Goal: Transaction & Acquisition: Purchase product/service

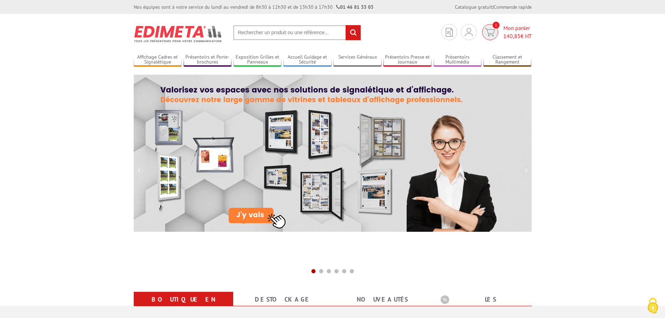
click at [515, 31] on span "Mon panier 140,85 € HT" at bounding box center [517, 32] width 28 height 16
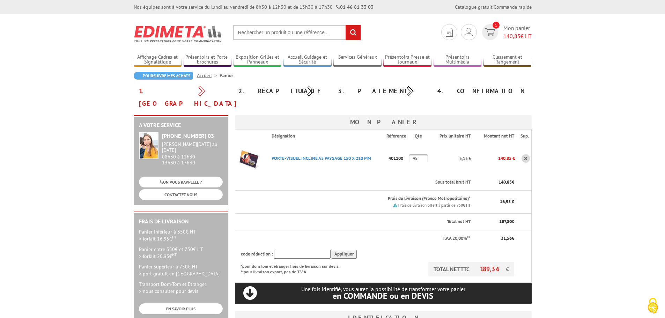
type input "a.pokorny@litt.fr"
click at [286, 250] on input "text" at bounding box center [302, 254] width 57 height 9
type input "new10"
click at [344, 250] on input "Appliquer" at bounding box center [344, 254] width 25 height 9
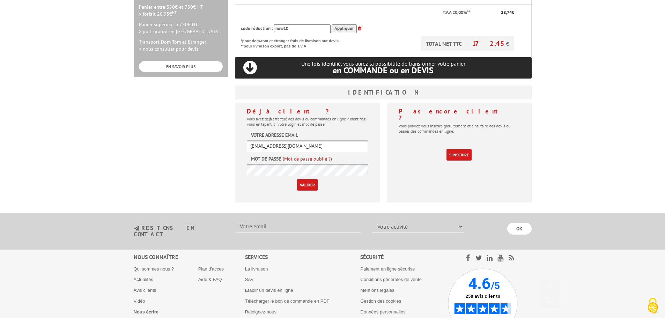
scroll to position [244, 0]
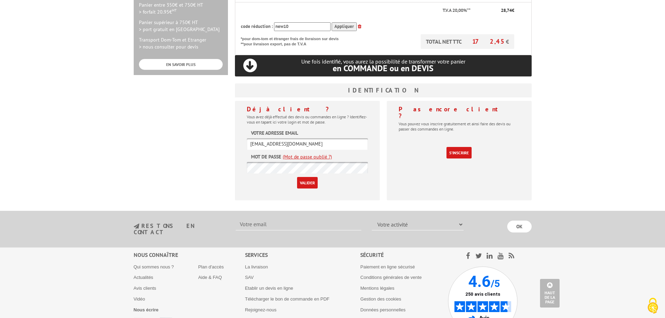
click at [305, 177] on input "Valider" at bounding box center [307, 183] width 21 height 12
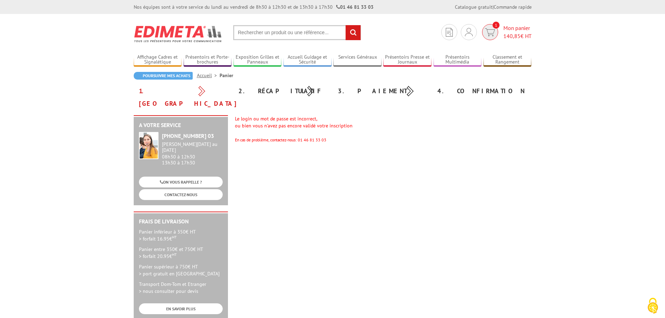
click at [495, 36] on span "1" at bounding box center [490, 32] width 16 height 16
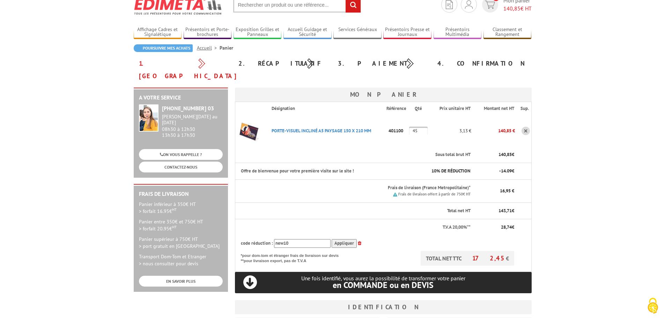
scroll to position [70, 0]
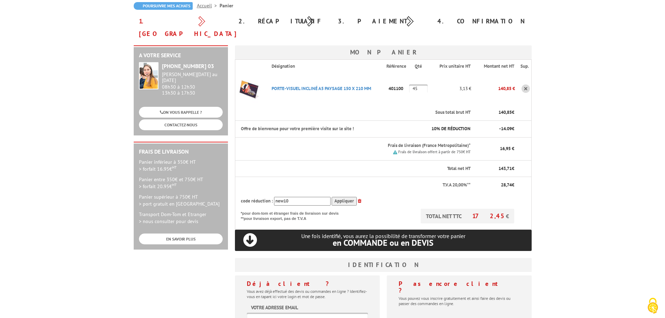
type input "[EMAIL_ADDRESS][DOMAIN_NAME]"
click at [340, 230] on div "Une fois identifié, vous aurez la possibilité de transformer votre panier en CO…" at bounding box center [383, 240] width 297 height 21
click at [356, 237] on span "en COMMANDE ou en DEVIS" at bounding box center [383, 242] width 101 height 11
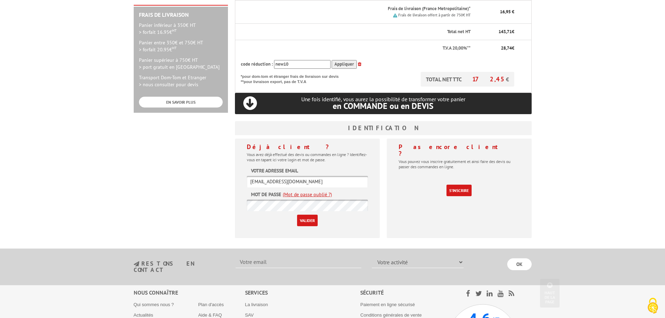
scroll to position [209, 0]
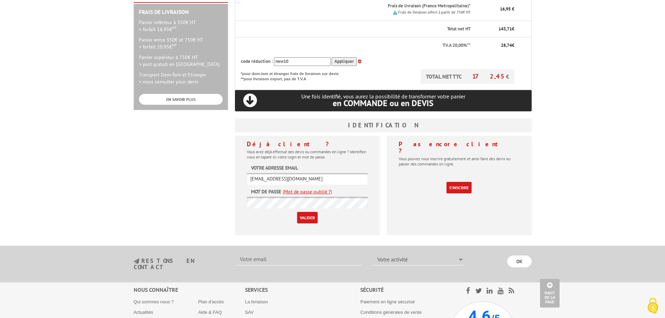
click at [236, 180] on div "Déjà client ? Vous avez déjà effectué des devis ou commandes en ligne ? Identif…" at bounding box center [307, 185] width 145 height 99
click at [297, 212] on input "Valider" at bounding box center [307, 218] width 21 height 12
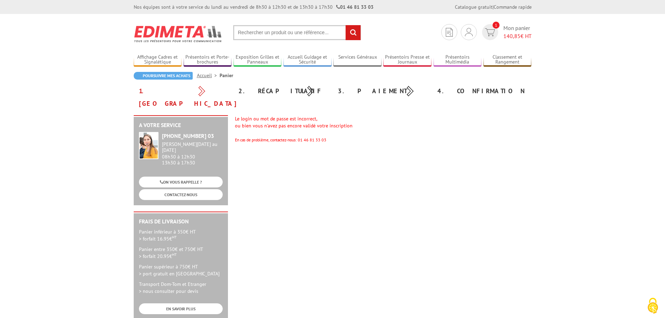
scroll to position [35, 0]
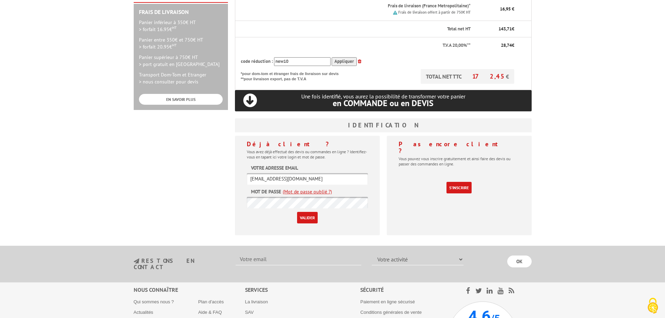
click at [186, 178] on div "A votre service [PHONE_NUMBER] 03 [PERSON_NAME][DATE] au [DATE] 08h30 à 12h30 1…" at bounding box center [332, 73] width 405 height 335
click at [297, 212] on input "Valider" at bounding box center [307, 218] width 21 height 12
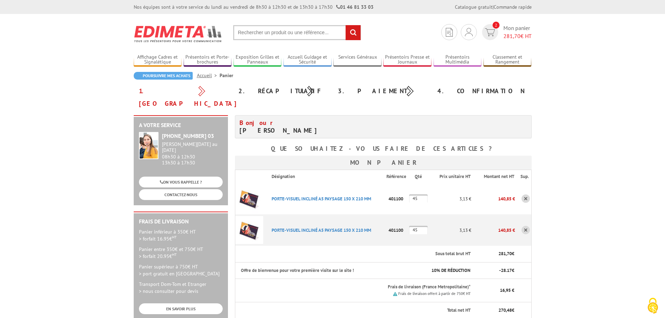
click at [606, 286] on body "Nos équipes sont à votre service du lundi au vendredi de 8h30 à 12h30 et de 13h…" at bounding box center [332, 323] width 665 height 646
click at [525, 226] on link at bounding box center [526, 230] width 8 height 8
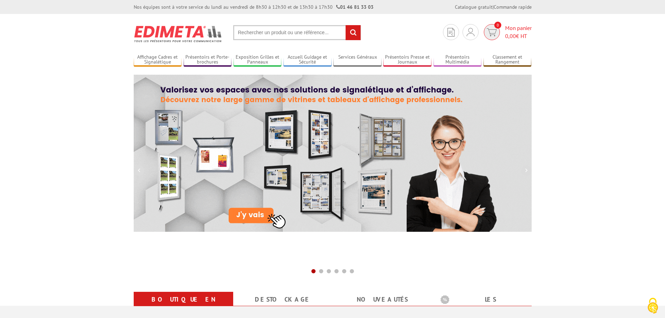
click at [516, 31] on span "Mon panier 0,00 € HT" at bounding box center [518, 32] width 27 height 16
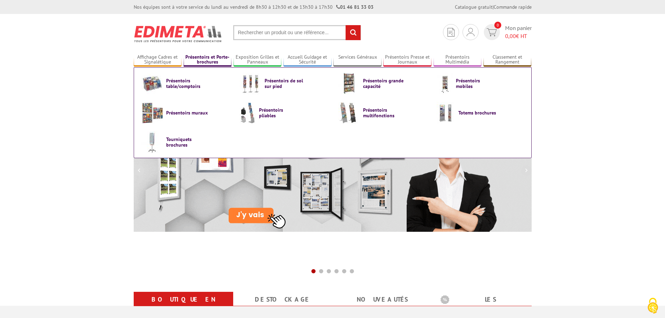
click at [207, 54] on link "Présentoirs et Porte-brochures" at bounding box center [208, 60] width 48 height 12
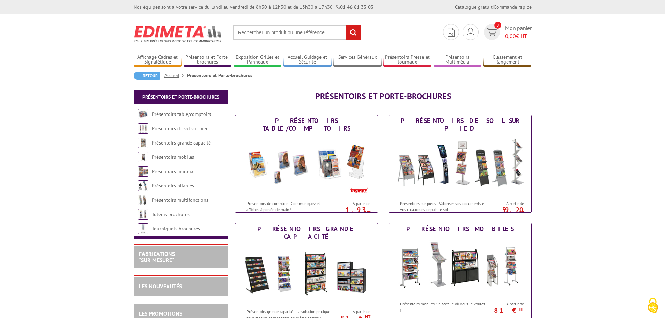
click at [281, 28] on input "text" at bounding box center [297, 32] width 128 height 15
type input "portevisuel incline"
click at [346, 25] on input "rechercher" at bounding box center [353, 32] width 15 height 15
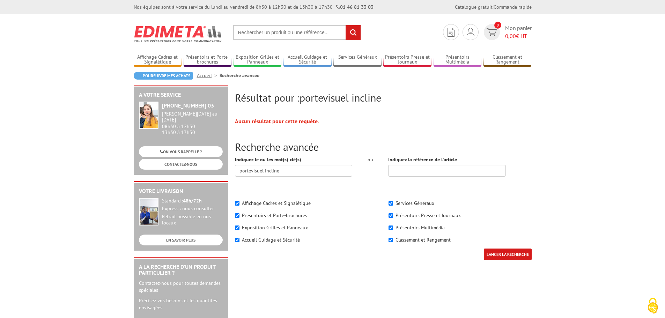
click at [282, 34] on input "text" at bounding box center [297, 32] width 128 height 15
click at [251, 31] on input "text" at bounding box center [297, 32] width 128 height 15
click at [242, 32] on input "text" at bounding box center [297, 32] width 128 height 15
type input "porte visuel incliné"
click at [346, 25] on input "rechercher" at bounding box center [353, 32] width 15 height 15
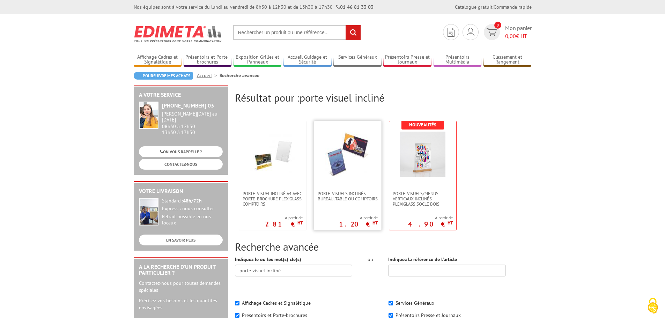
click at [340, 155] on img at bounding box center [347, 154] width 45 height 45
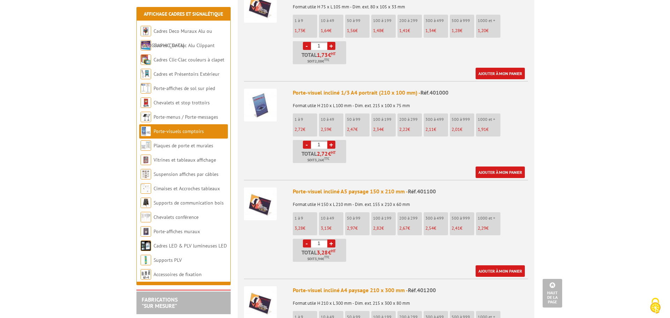
scroll to position [698, 0]
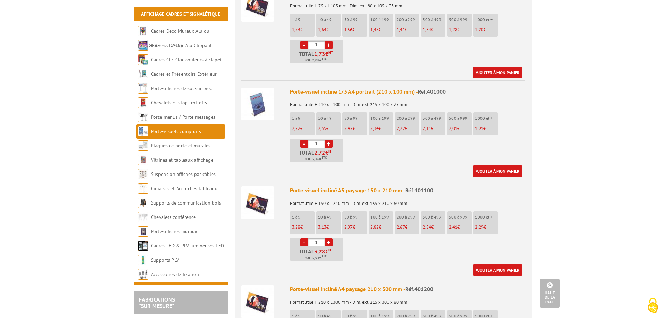
click at [304, 238] on li "- 1 + Total 3,28 € HT Soit 3,94 € TTC" at bounding box center [316, 249] width 53 height 23
type input "45"
click at [508, 264] on link "Ajouter à mon panier" at bounding box center [497, 270] width 49 height 12
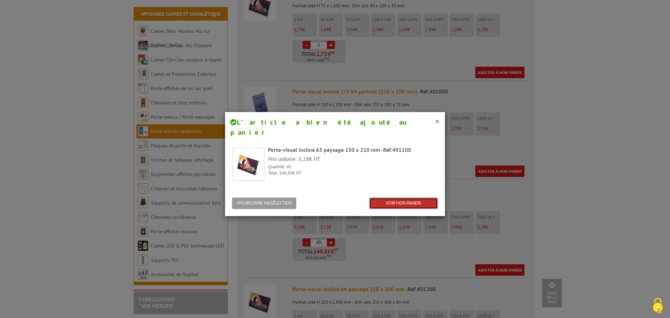
click at [392, 198] on link "VOIR MON PANIER" at bounding box center [403, 204] width 69 height 12
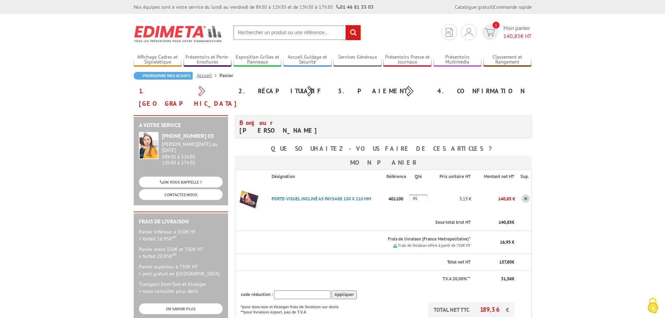
click at [291, 290] on input "text" at bounding box center [302, 294] width 57 height 9
type input "new10"
click at [338, 290] on input "Appliquer" at bounding box center [344, 294] width 25 height 9
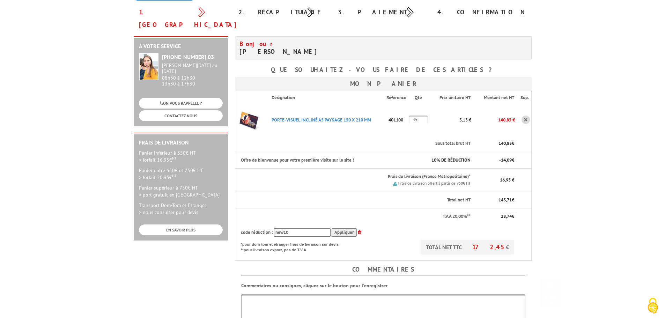
scroll to position [175, 0]
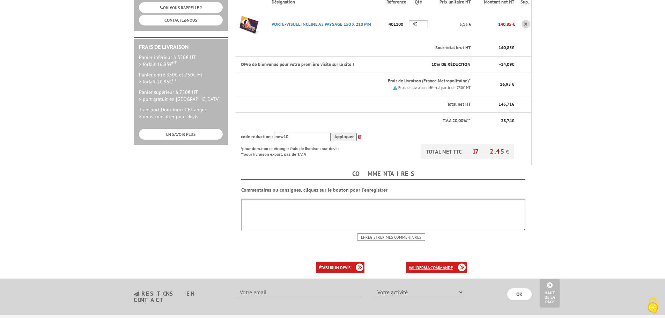
click at [428, 265] on b "ma commande" at bounding box center [438, 267] width 29 height 5
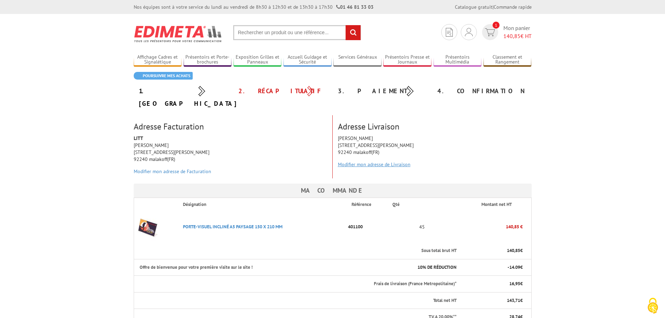
click at [345, 161] on link "Modifier mon adresse de Livraison" at bounding box center [374, 164] width 73 height 6
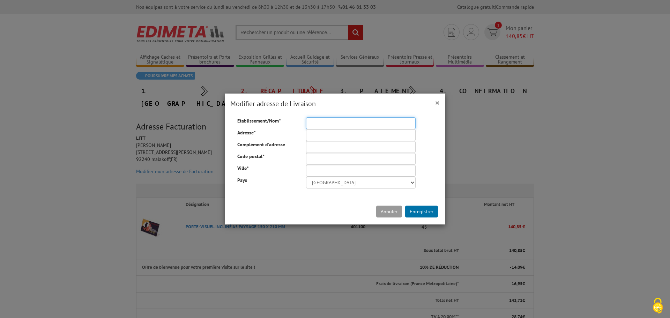
click at [319, 121] on input "Etablissement/Nom *" at bounding box center [361, 123] width 110 height 12
type input "LITT"
type input "[STREET_ADDRESS][PERSON_NAME]"
type input "92240"
type input "malakoff"
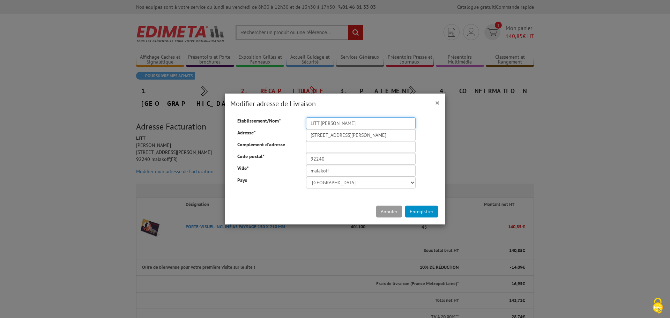
type input "LITT Alice Pokorny"
click at [410, 214] on button "Enregistrer" at bounding box center [421, 212] width 33 height 12
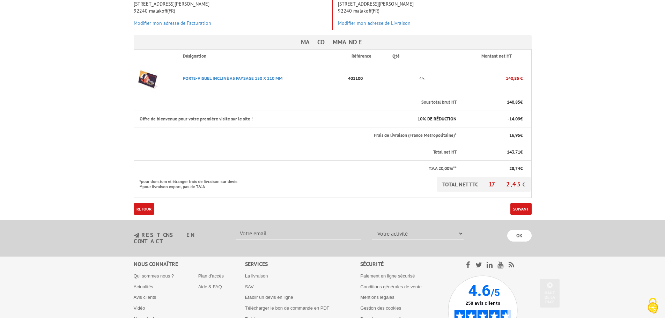
scroll to position [175, 0]
click at [518, 202] on link "Suivant" at bounding box center [520, 208] width 21 height 12
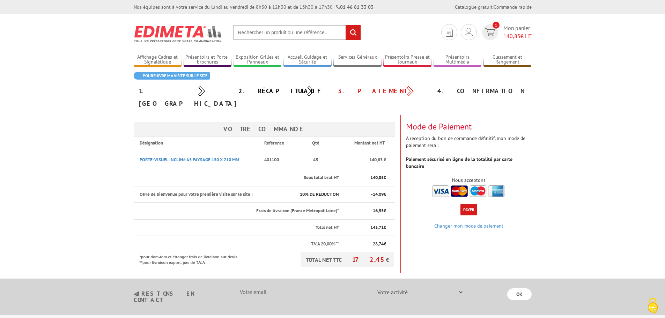
click at [444, 185] on img at bounding box center [468, 191] width 73 height 12
click at [443, 185] on img at bounding box center [468, 191] width 73 height 12
click at [468, 204] on button "Payer" at bounding box center [468, 210] width 17 height 12
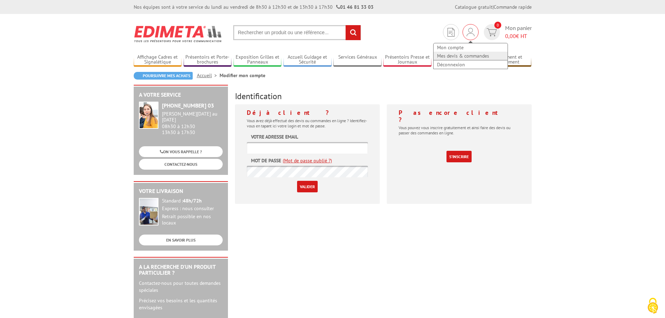
type input "a.pokorny@litt.fr"
click at [453, 58] on link "Mes devis & commandes" at bounding box center [471, 56] width 74 height 8
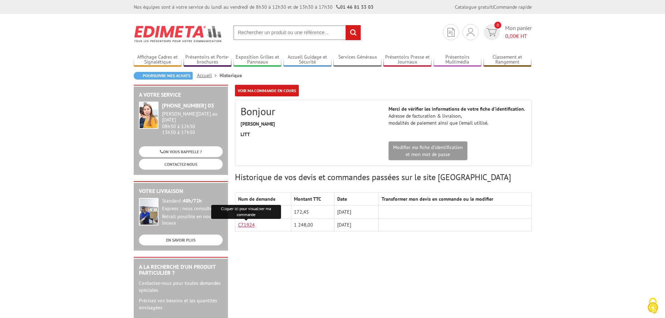
click at [252, 228] on link "C71924" at bounding box center [246, 225] width 17 height 6
click at [353, 287] on div "A votre service +33 (0)1 46 81 33 03 Du Lundi au Vendredi 08h30 à 12h30 13h30 à…" at bounding box center [332, 271] width 405 height 372
click at [246, 211] on link "C79555" at bounding box center [246, 212] width 17 height 6
click at [241, 213] on link "C79555" at bounding box center [246, 212] width 17 height 6
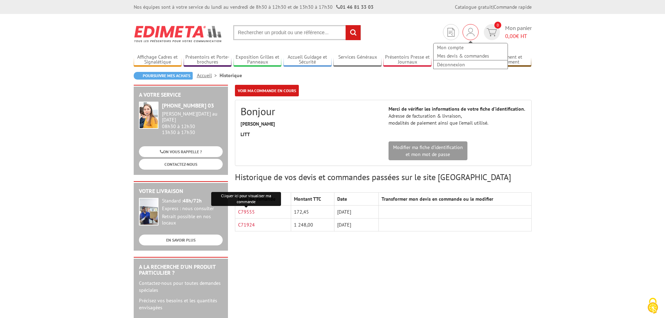
drag, startPoint x: 478, startPoint y: 35, endPoint x: 469, endPoint y: 32, distance: 9.5
click at [477, 34] on div "Mon compte Mes devis & commandes Déconnexion 0 Mon panier 0,00 € HT" at bounding box center [487, 32] width 92 height 16
click at [469, 31] on img at bounding box center [471, 32] width 8 height 8
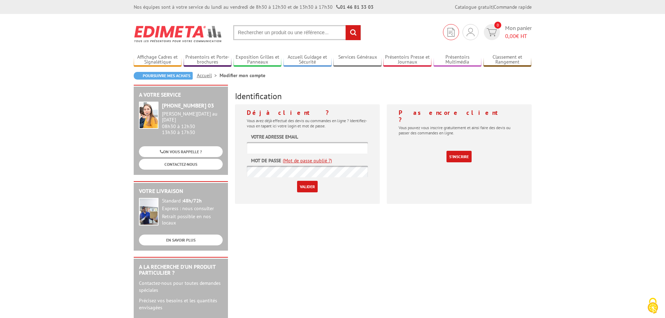
type input "[EMAIL_ADDRESS][DOMAIN_NAME]"
click at [448, 29] on img at bounding box center [451, 32] width 7 height 9
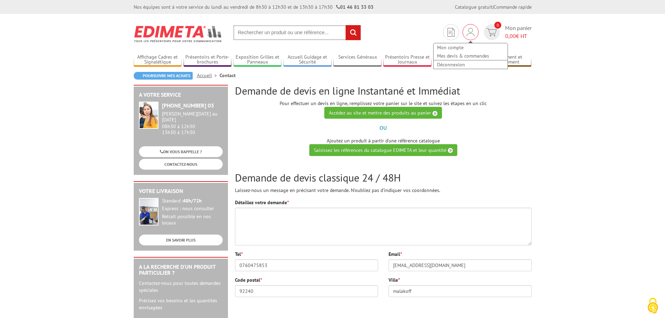
click at [472, 34] on img at bounding box center [471, 32] width 8 height 8
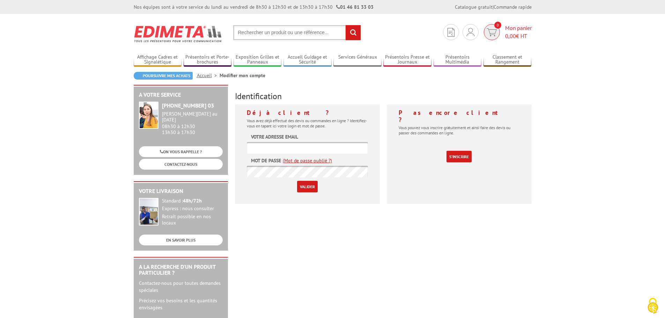
type input "[EMAIL_ADDRESS][DOMAIN_NAME]"
click at [493, 35] on img at bounding box center [492, 32] width 10 height 8
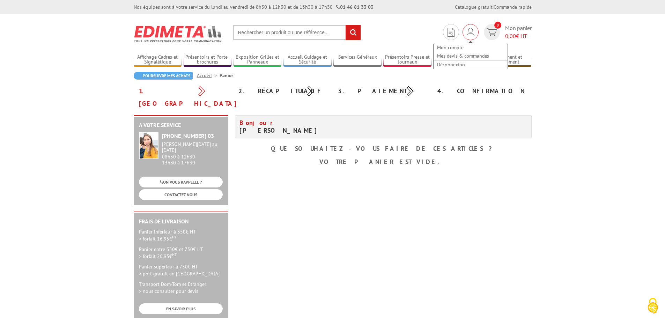
click at [467, 31] on img at bounding box center [471, 32] width 8 height 8
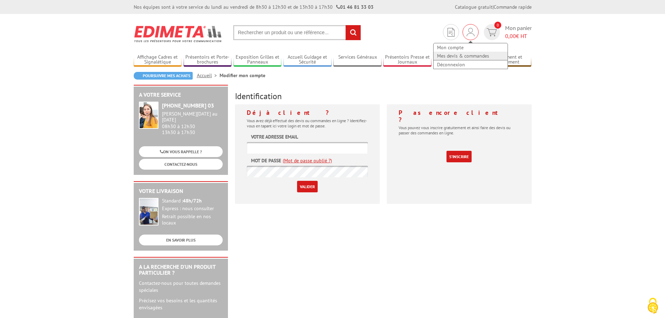
type input "[EMAIL_ADDRESS][DOMAIN_NAME]"
click at [468, 56] on link "Mes devis & commandes" at bounding box center [471, 56] width 74 height 8
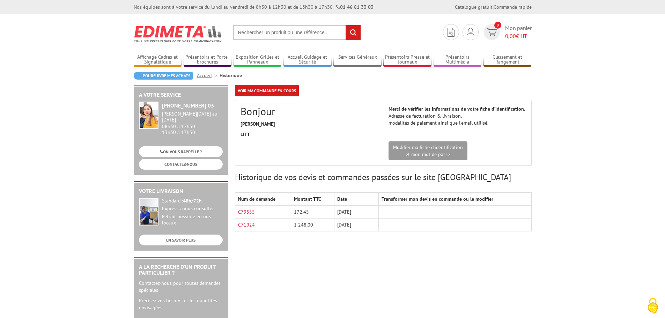
click at [314, 291] on div "A votre service [PHONE_NUMBER] 03 [PERSON_NAME][DATE] au [DATE] 08h30 à 12h30 1…" at bounding box center [332, 271] width 405 height 372
click at [260, 30] on input "text" at bounding box center [297, 32] width 128 height 15
click at [248, 223] on link "C71924" at bounding box center [246, 225] width 17 height 6
click at [251, 210] on link "C79555" at bounding box center [246, 212] width 17 height 6
click at [279, 28] on input "text" at bounding box center [297, 32] width 128 height 15
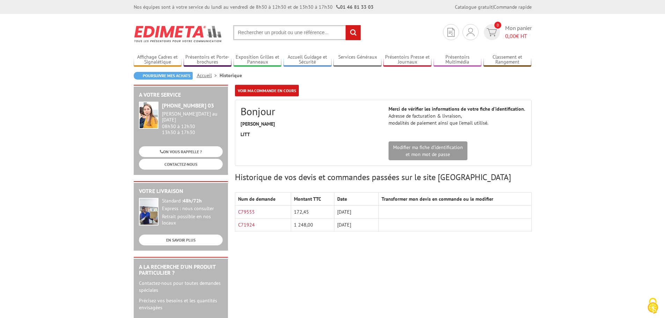
click at [279, 29] on input "text" at bounding box center [297, 32] width 128 height 15
type input "pote visuel incliné A5"
click at [346, 25] on input "rechercher" at bounding box center [353, 32] width 15 height 15
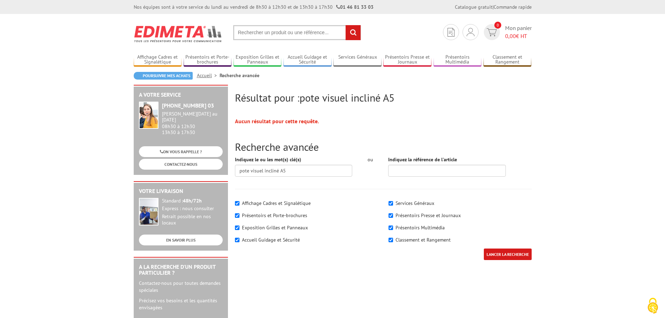
click at [295, 32] on input "text" at bounding box center [297, 32] width 128 height 15
type input "PORTE VISUEL INCLIN2"
click at [346, 25] on input "rechercher" at bounding box center [353, 32] width 15 height 15
click at [237, 32] on input "text" at bounding box center [297, 32] width 128 height 15
click at [198, 53] on li "Présentoirs et Porte-brochures Présentoirs table/comptoirs Présentoirs de sol s…" at bounding box center [208, 57] width 48 height 20
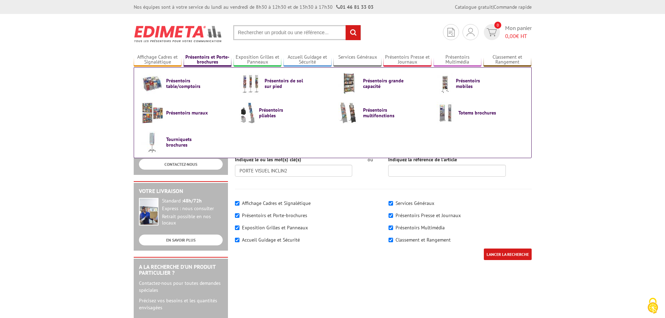
click at [204, 61] on link "Présentoirs et Porte-brochures" at bounding box center [208, 60] width 48 height 12
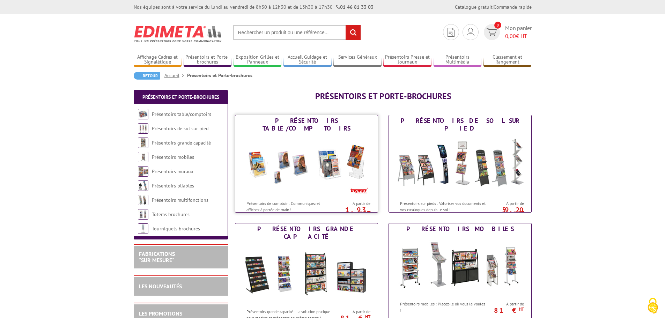
click at [310, 144] on img at bounding box center [306, 165] width 129 height 63
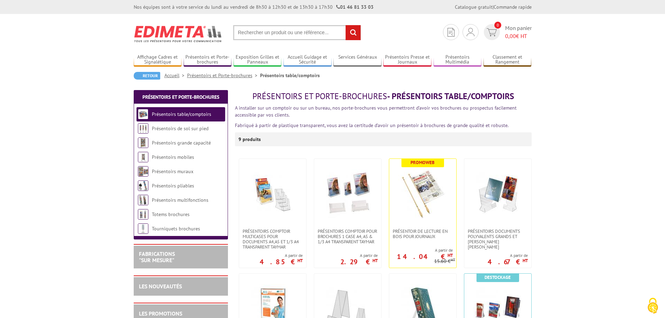
click at [270, 34] on input "text" at bounding box center [297, 32] width 128 height 15
click at [281, 31] on input "text" at bounding box center [297, 32] width 128 height 15
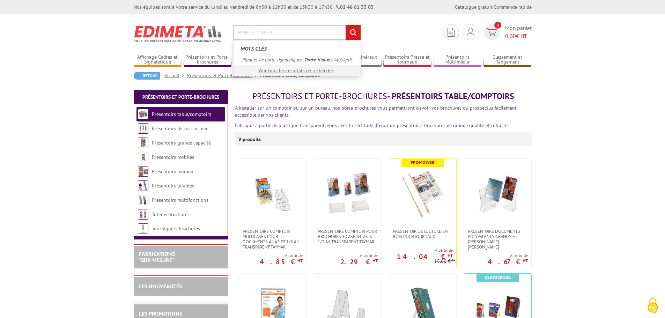
type input "PORTE VISUEL"
click at [346, 25] on input "rechercher" at bounding box center [353, 32] width 15 height 15
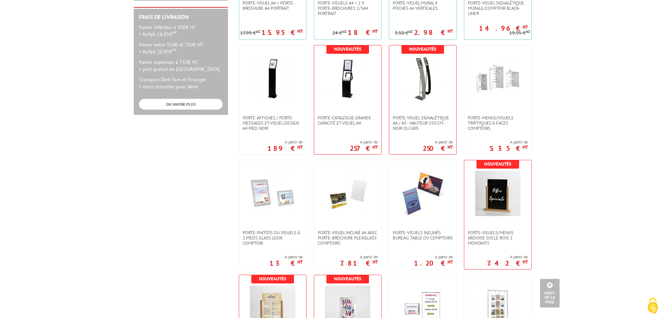
scroll to position [349, 0]
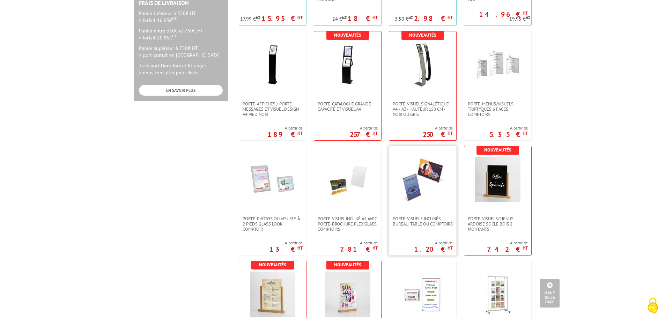
click at [424, 201] on img at bounding box center [422, 179] width 45 height 45
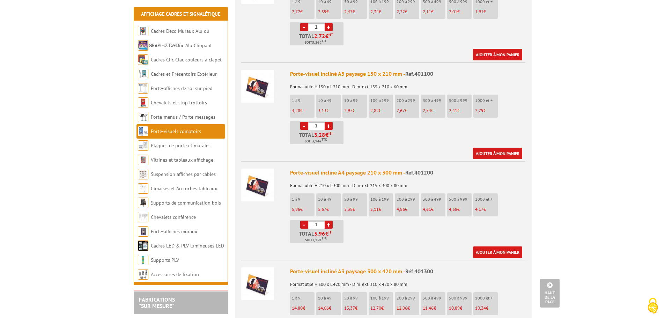
scroll to position [803, 0]
